Goal: Check status: Check status

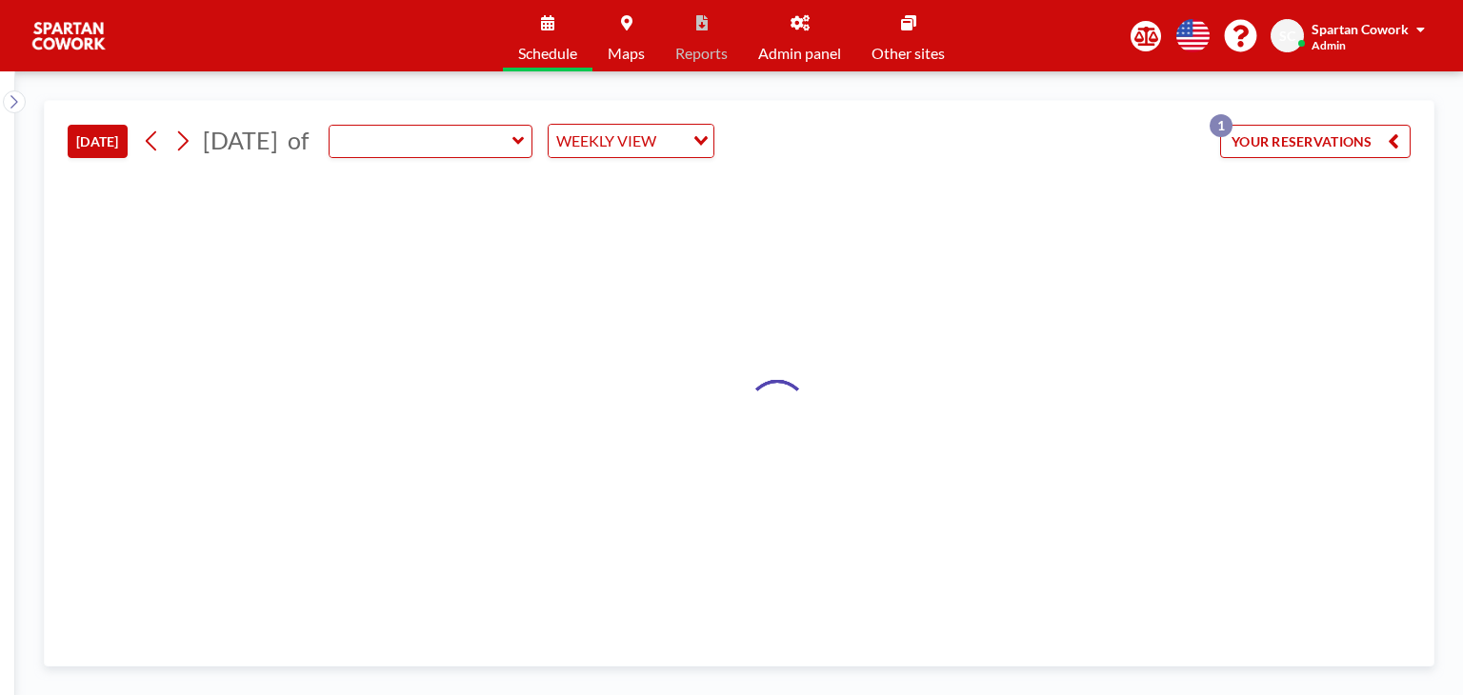
type input "Meeting Room"
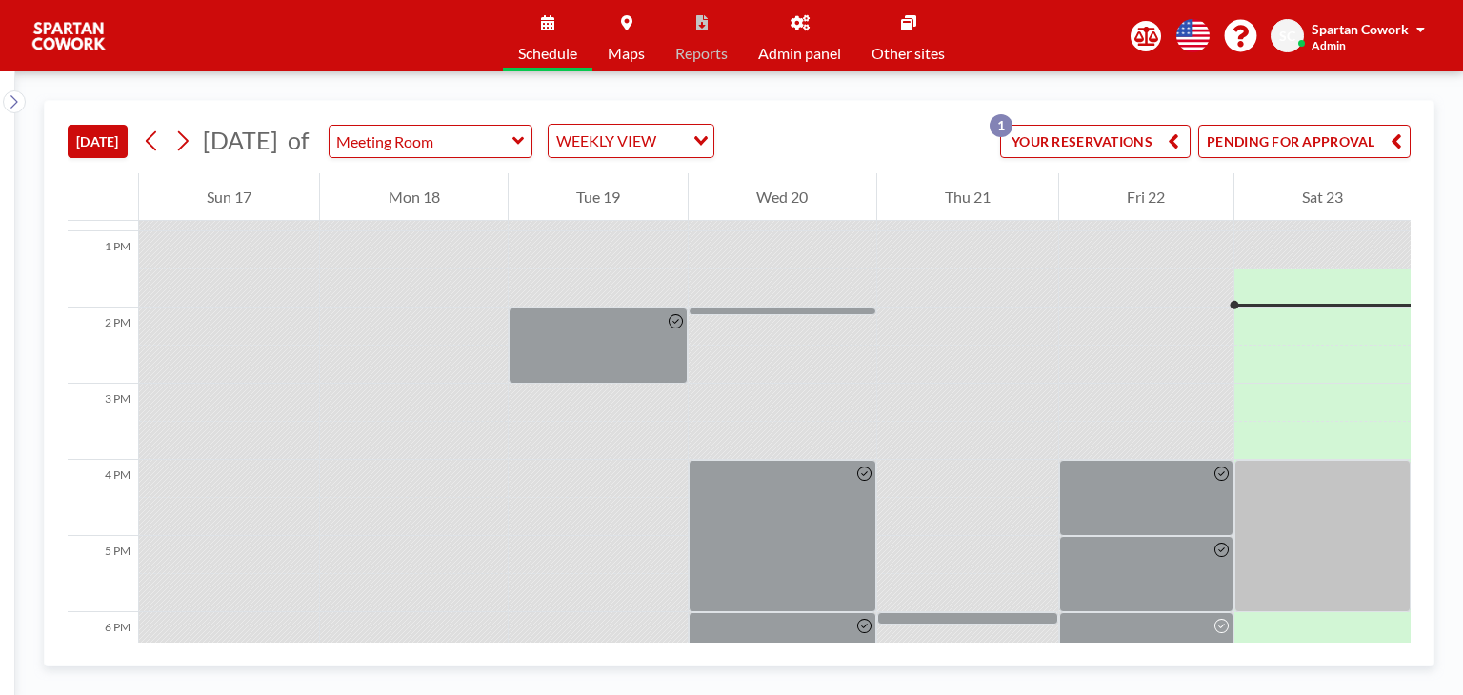
scroll to position [991, 0]
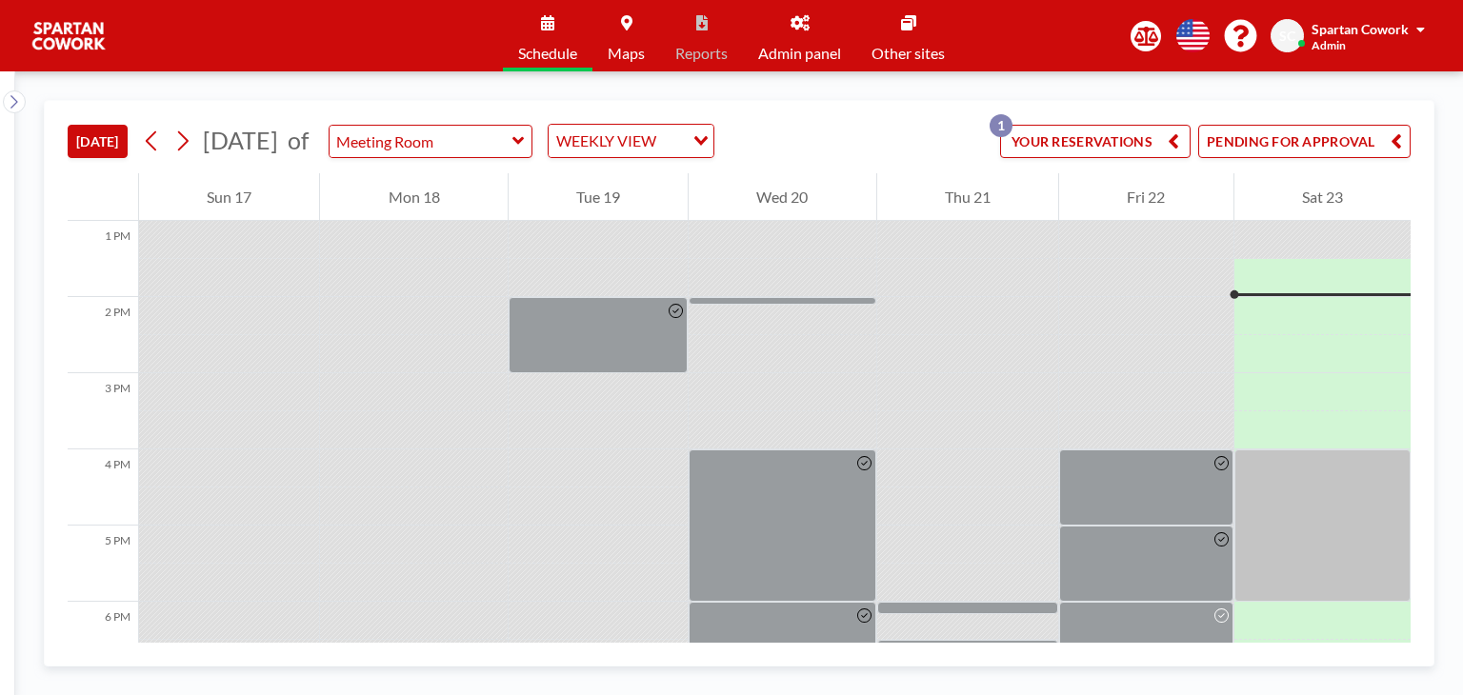
click at [1371, 149] on button "PENDING FOR APPROVAL" at bounding box center [1304, 141] width 212 height 33
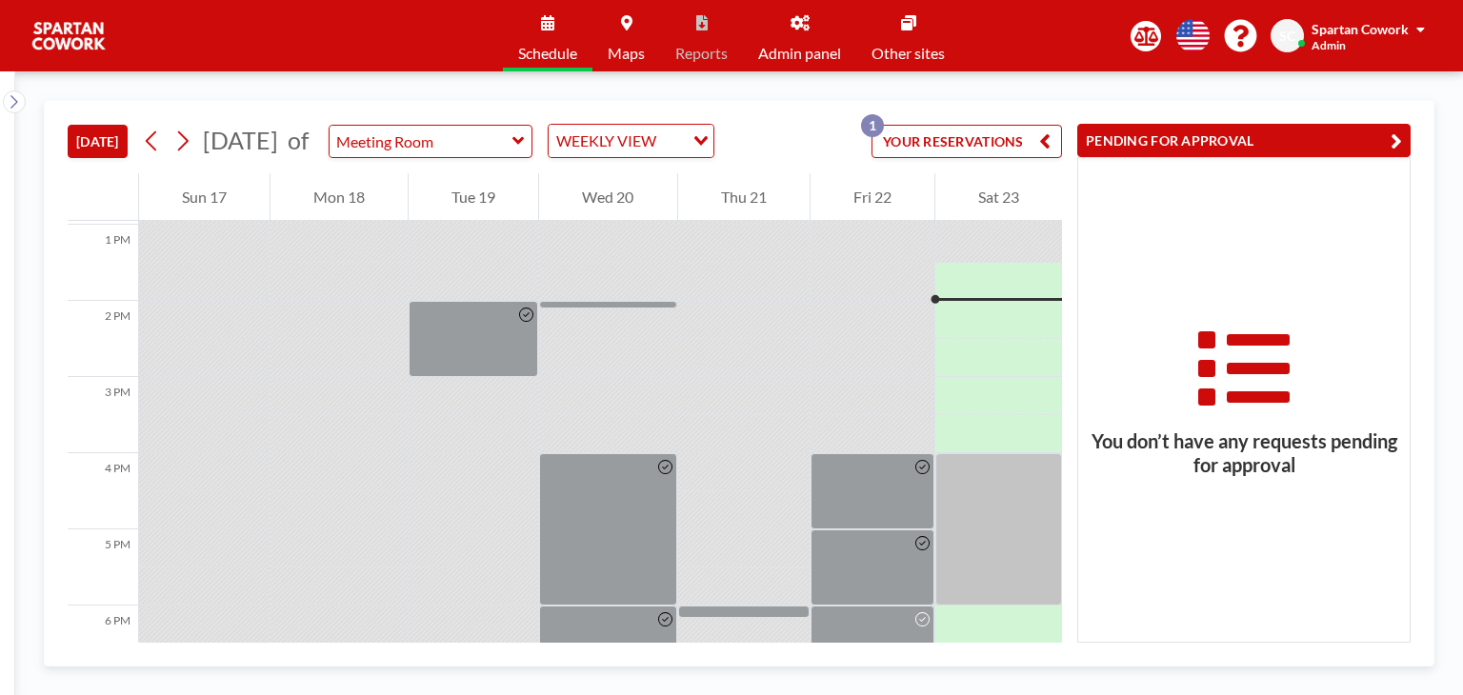
scroll to position [991, 0]
click at [980, 142] on button "YOUR RESERVATIONS 1" at bounding box center [966, 141] width 190 height 33
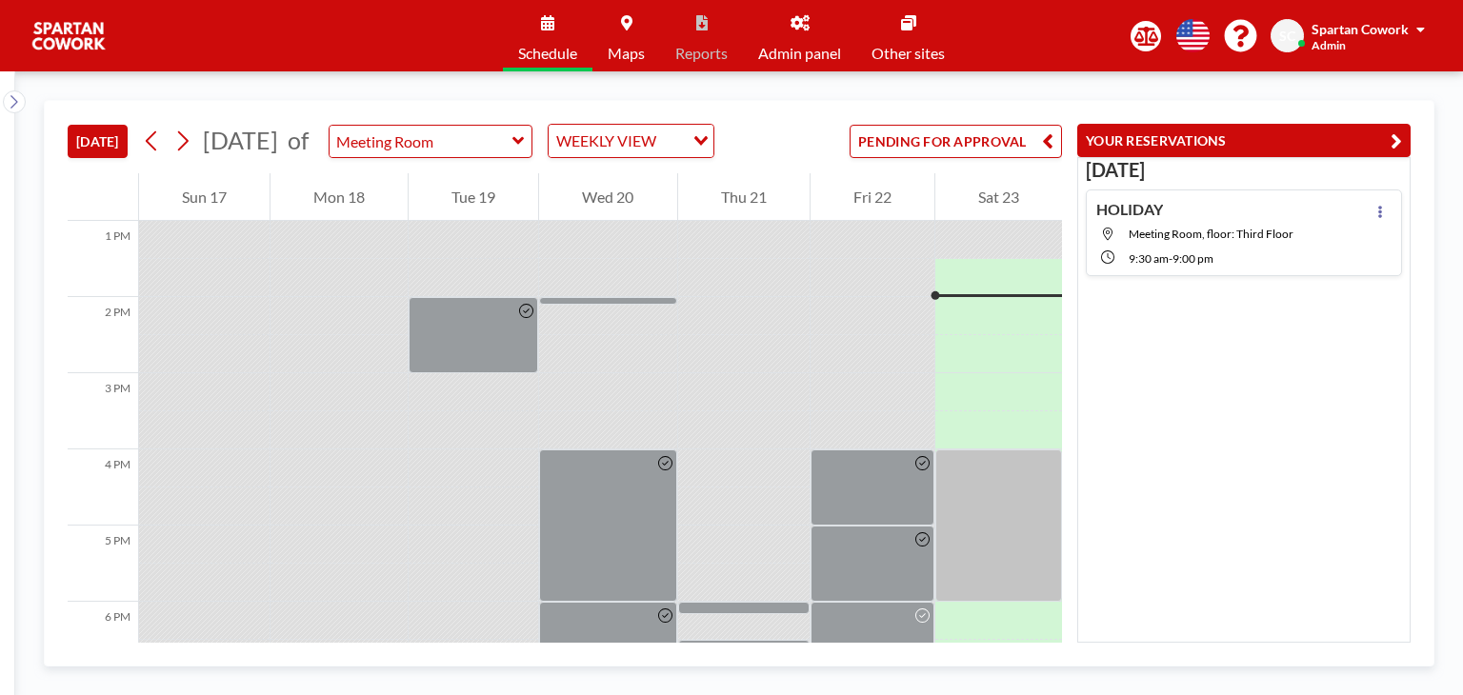
click at [1163, 139] on button "YOUR RESERVATIONS" at bounding box center [1243, 140] width 333 height 33
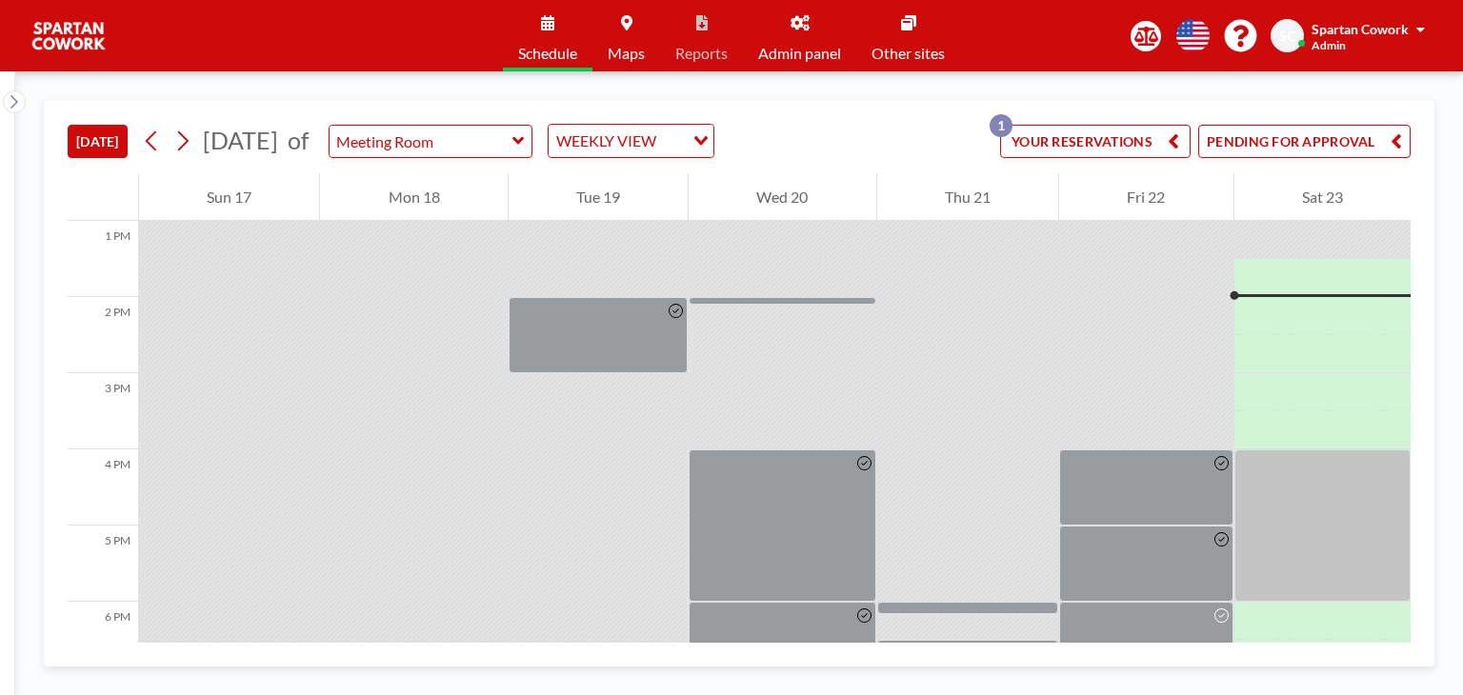
drag, startPoint x: 1326, startPoint y: 143, endPoint x: 1295, endPoint y: 169, distance: 39.9
click at [1326, 144] on button "PENDING FOR APPROVAL" at bounding box center [1304, 141] width 212 height 33
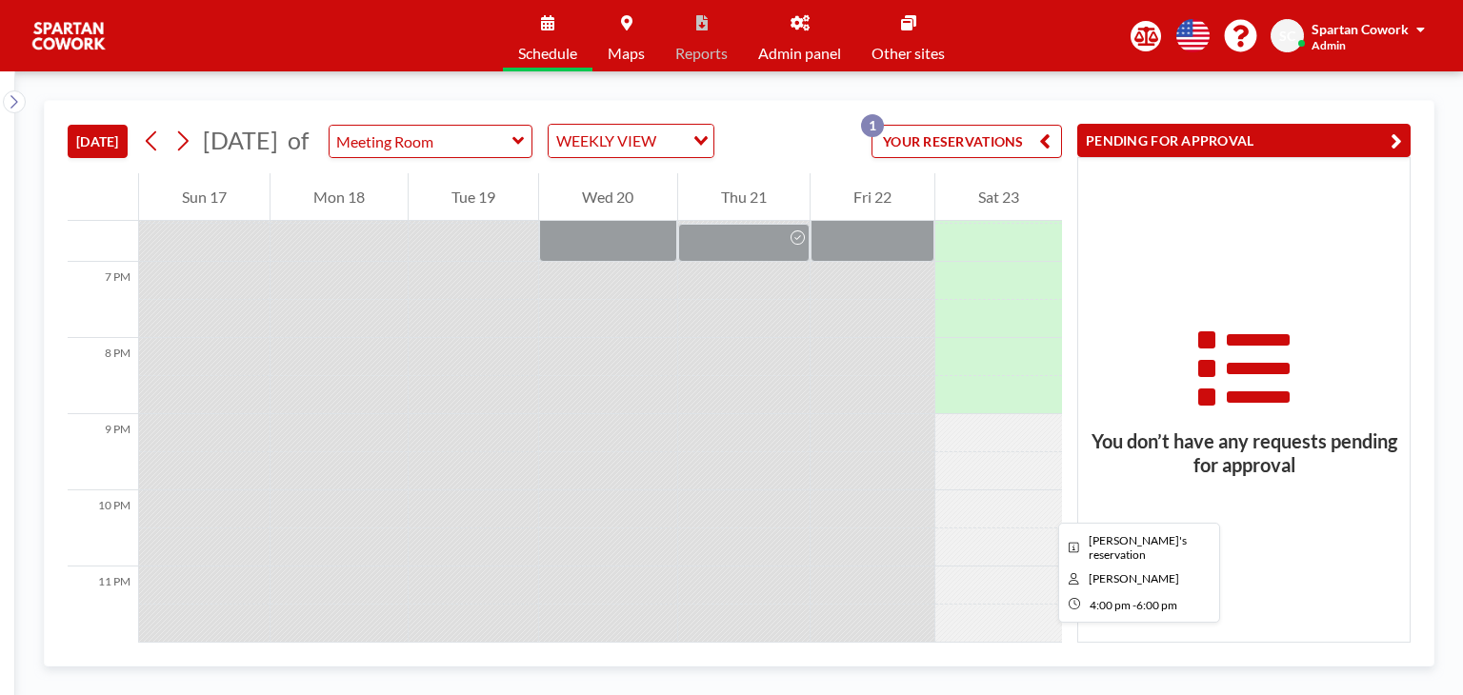
scroll to position [1097, 0]
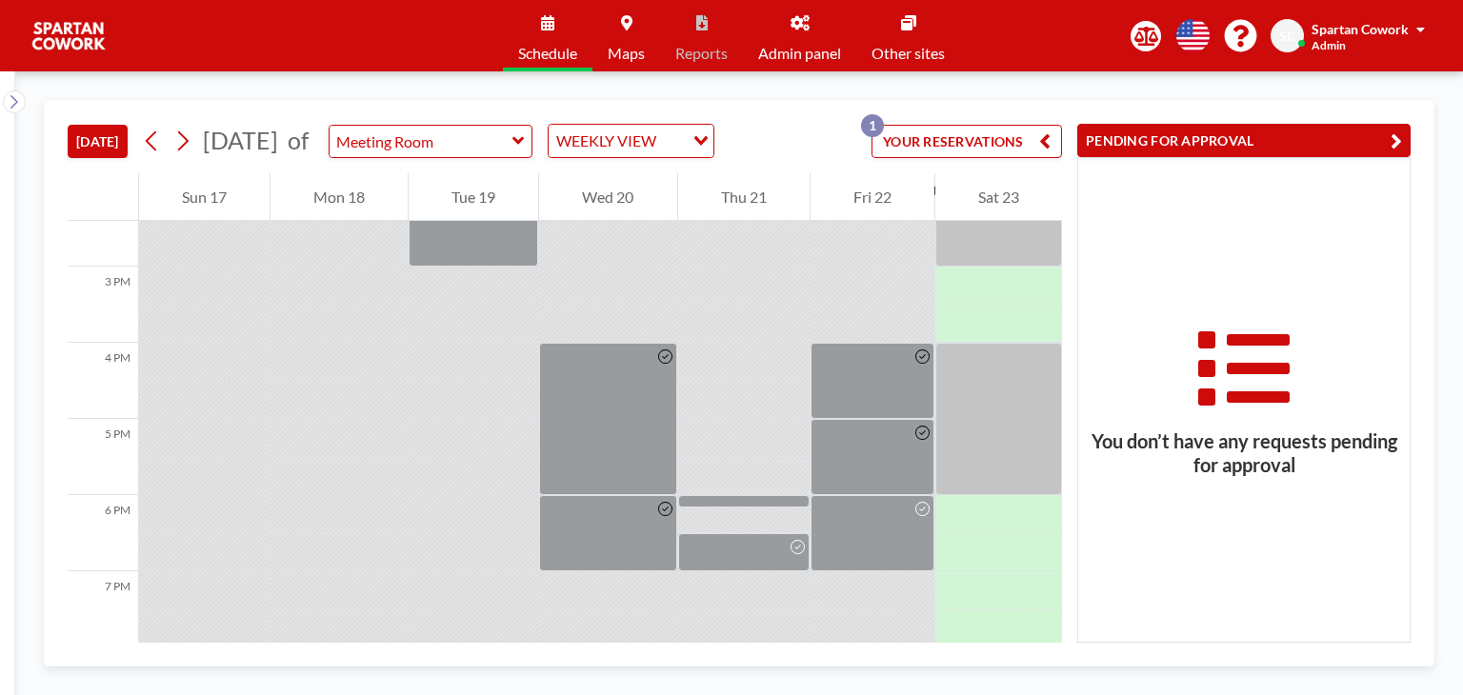
click at [1196, 151] on button "PENDING FOR APPROVAL" at bounding box center [1243, 140] width 333 height 33
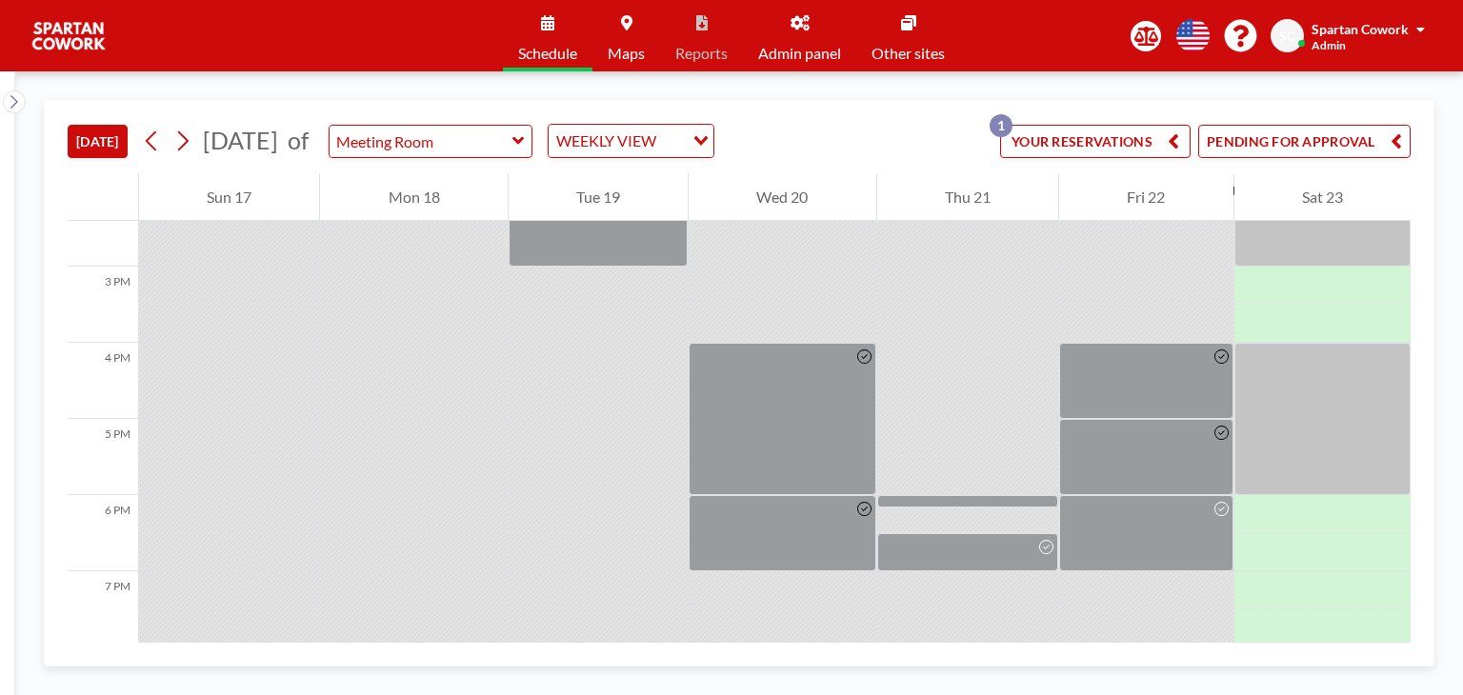
click at [1332, 142] on button "PENDING FOR APPROVAL" at bounding box center [1304, 141] width 212 height 33
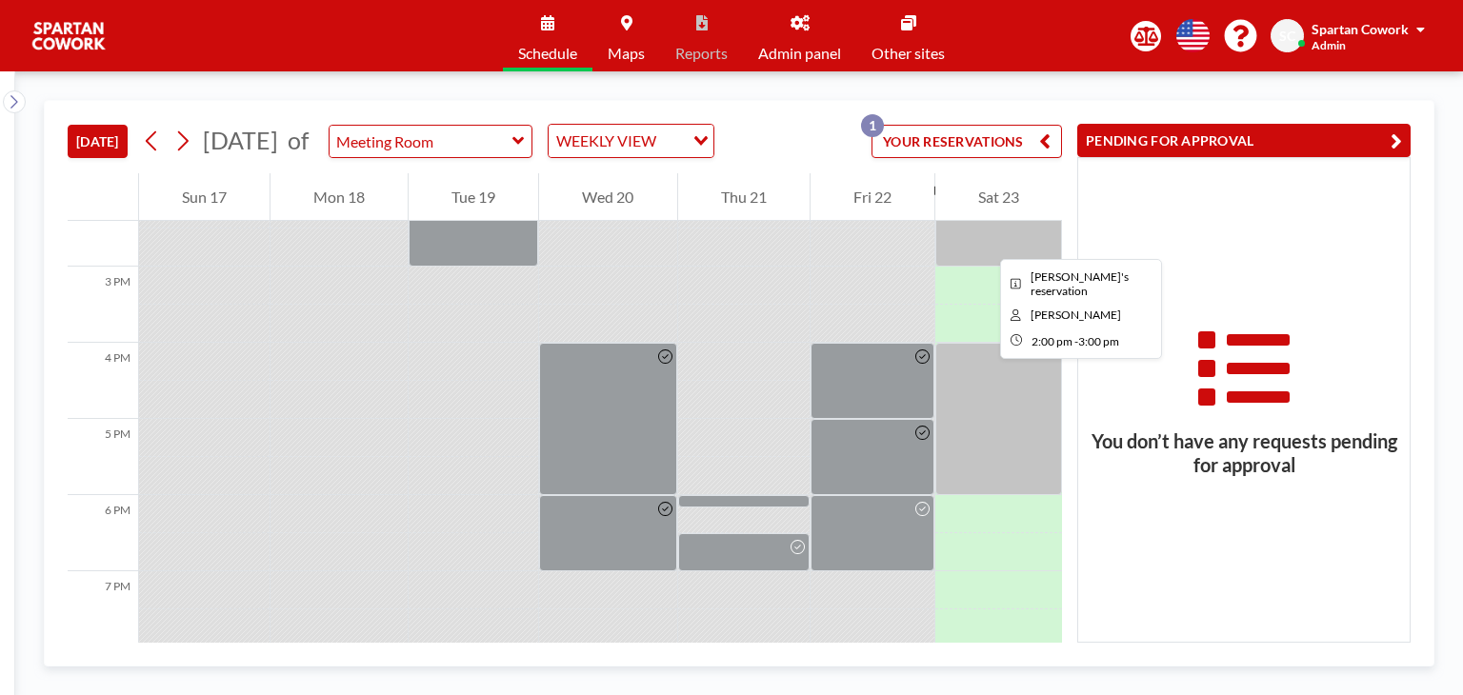
click at [985, 242] on div at bounding box center [998, 228] width 127 height 76
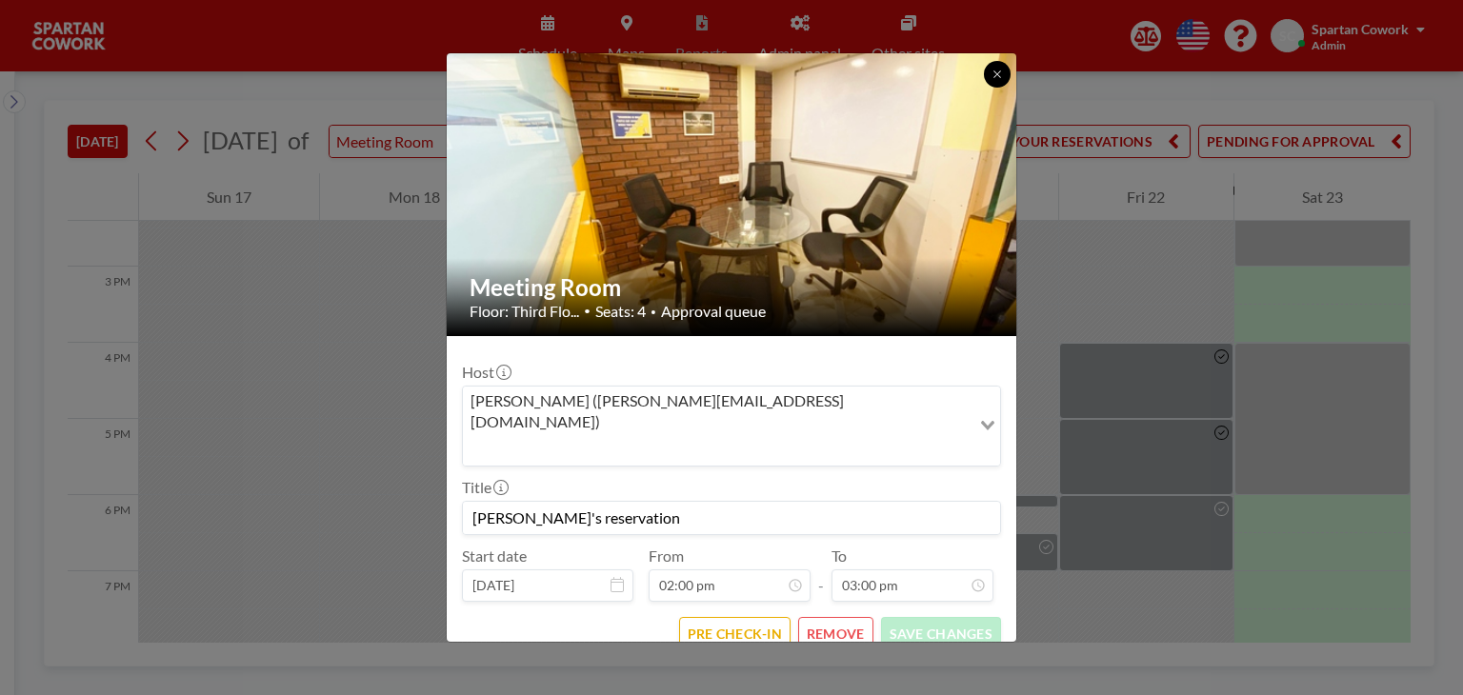
click at [1001, 88] on button at bounding box center [997, 74] width 27 height 27
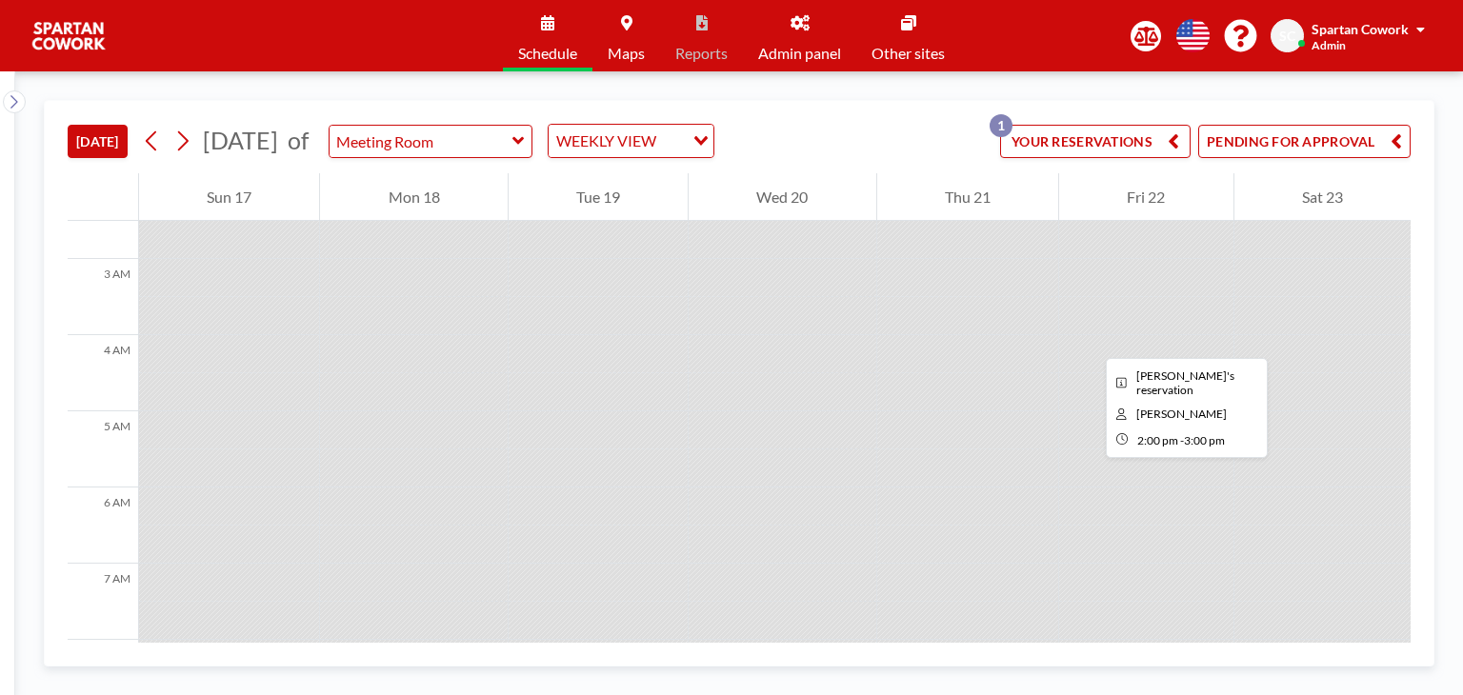
scroll to position [145, 0]
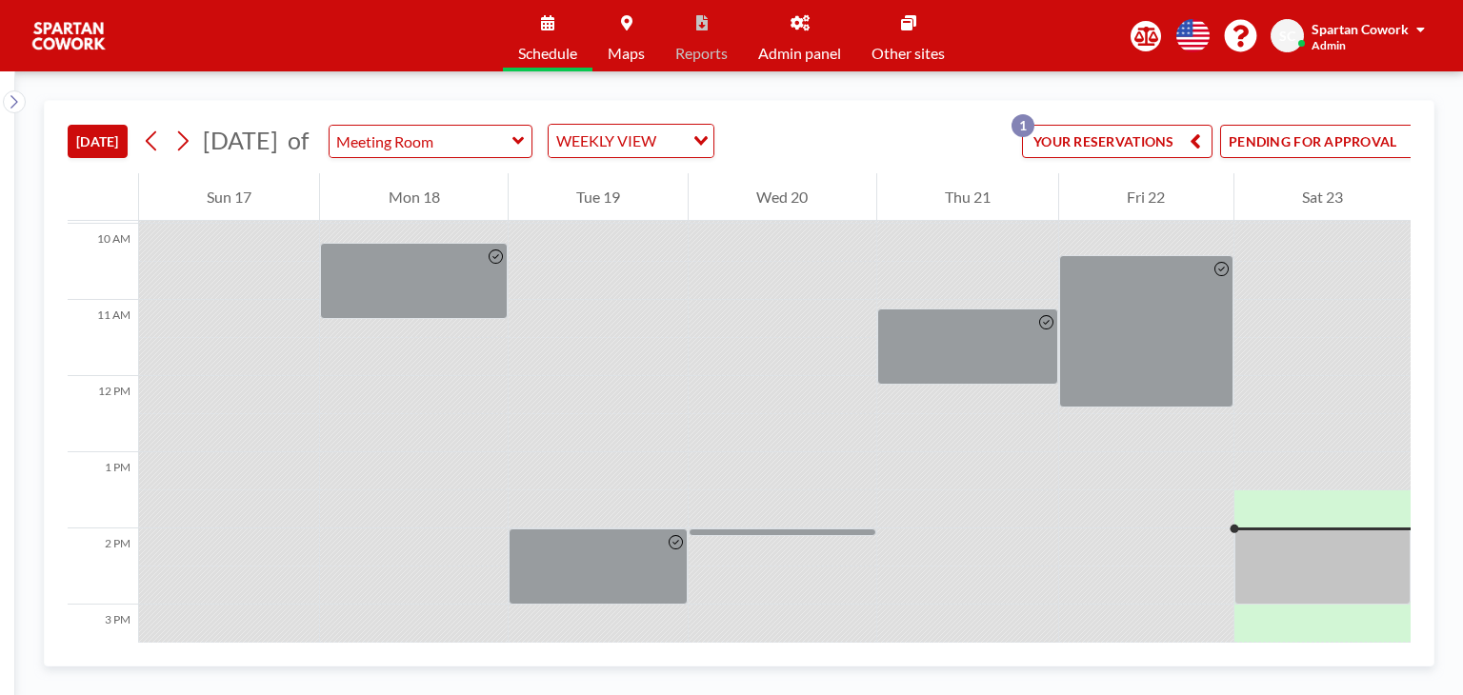
scroll to position [991, 0]
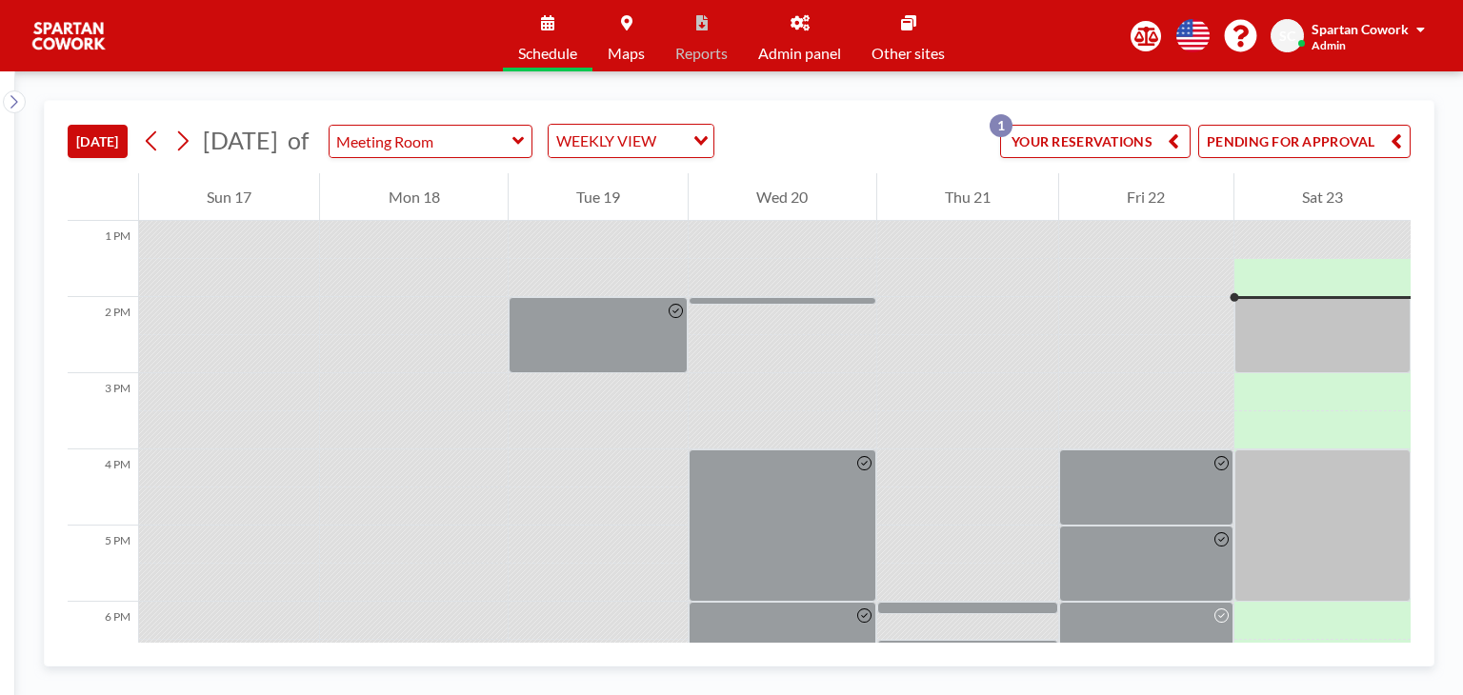
click at [1358, 142] on button "PENDING FOR APPROVAL" at bounding box center [1304, 141] width 212 height 33
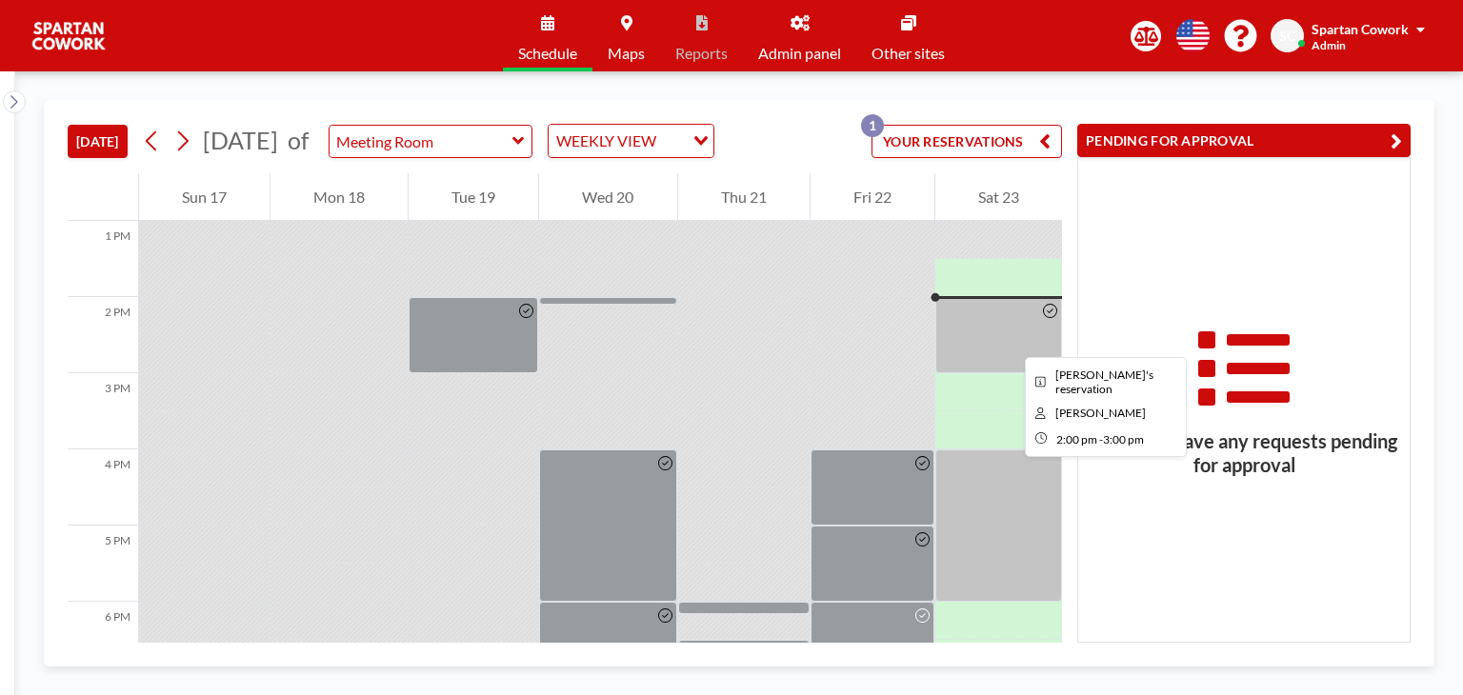
click at [1010, 340] on div at bounding box center [998, 335] width 127 height 76
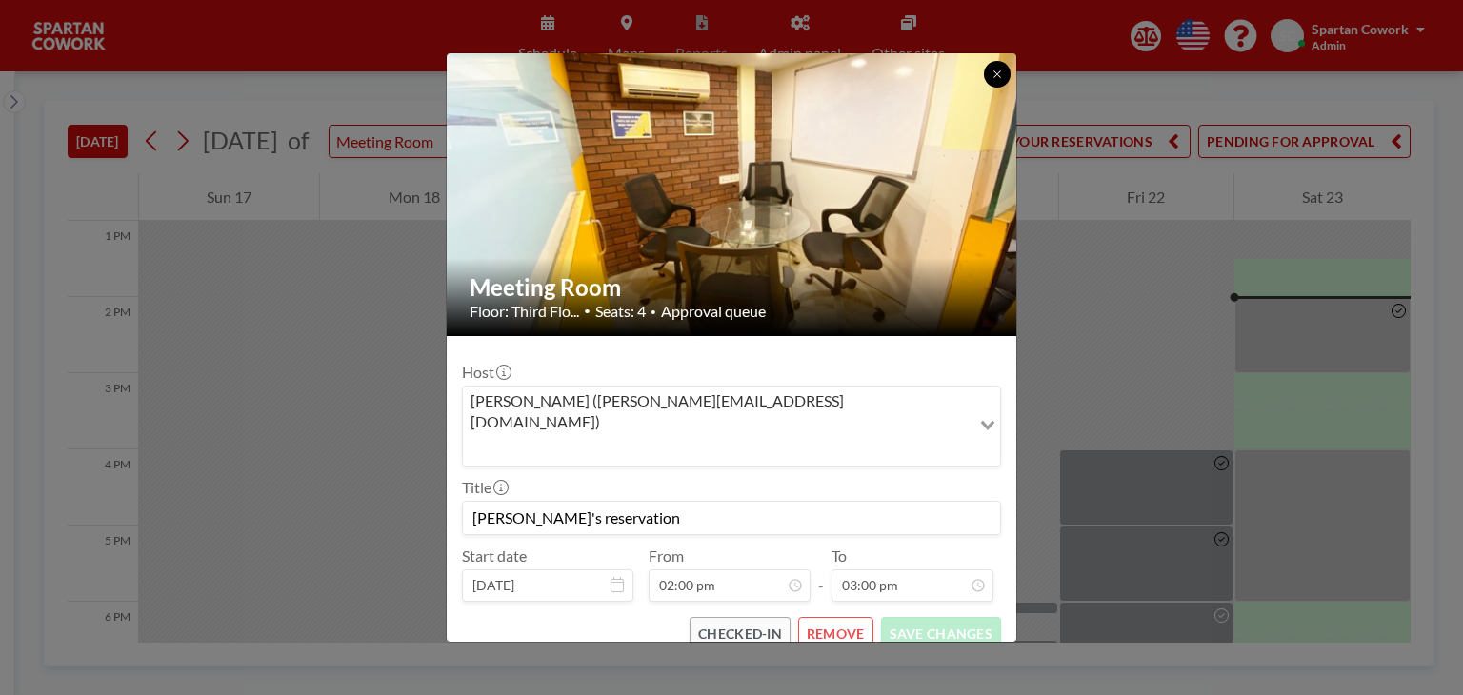
click at [1002, 79] on button at bounding box center [997, 74] width 27 height 27
